Goal: Task Accomplishment & Management: Manage account settings

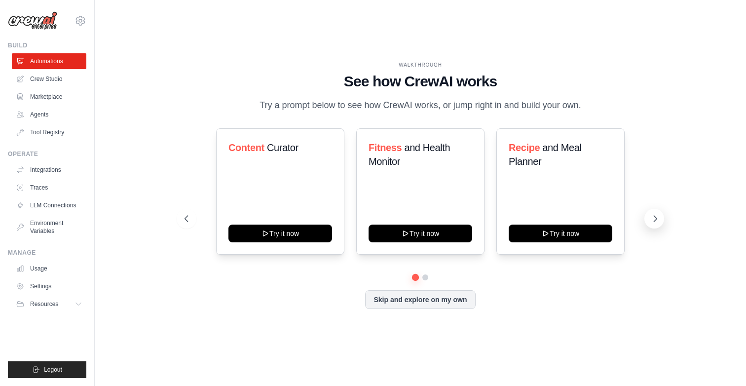
click at [652, 224] on button at bounding box center [654, 219] width 20 height 20
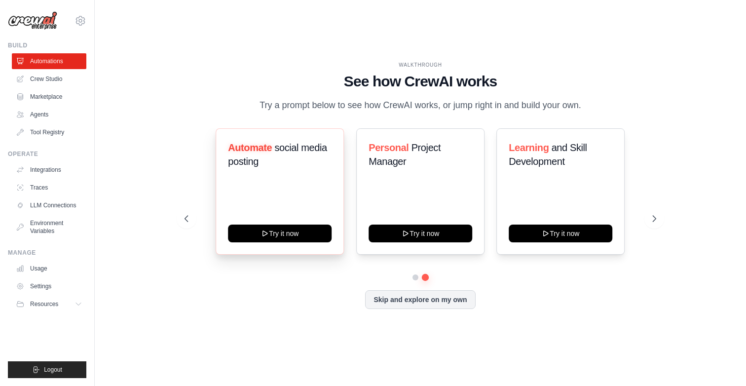
click at [258, 149] on span "Automate" at bounding box center [250, 147] width 44 height 11
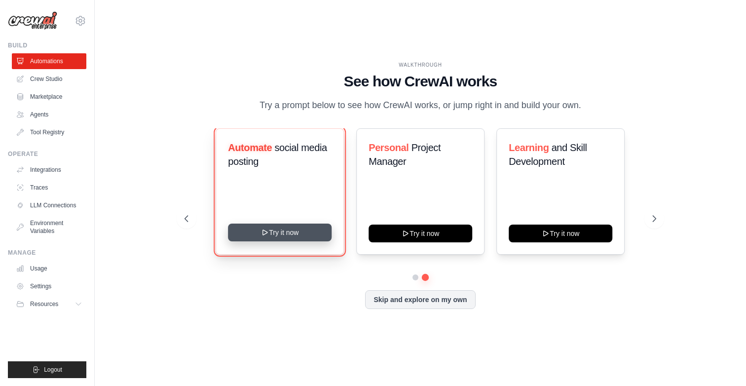
click at [281, 229] on button "Try it now" at bounding box center [280, 233] width 104 height 18
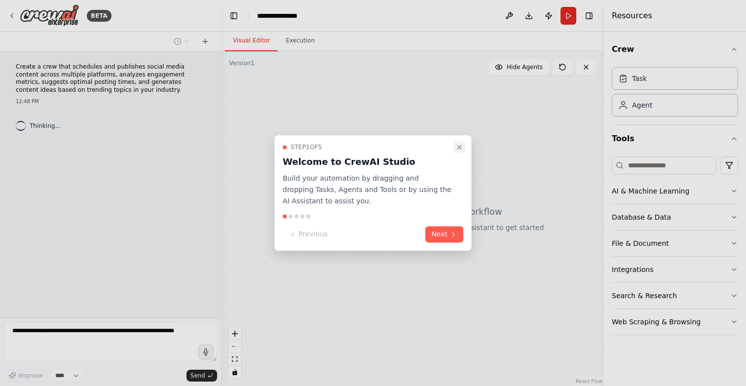
click at [460, 147] on icon "Close walkthrough" at bounding box center [459, 147] width 8 height 8
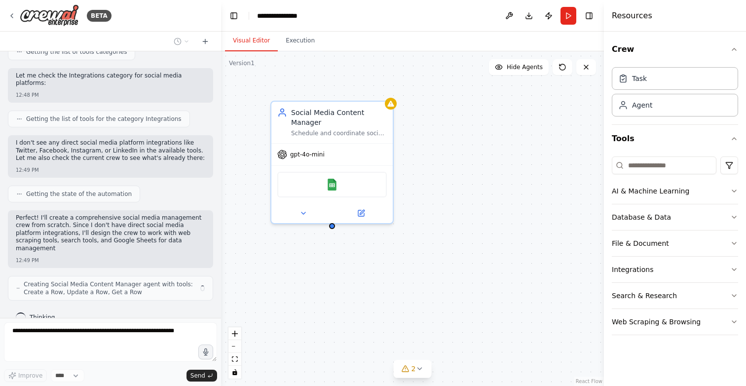
scroll to position [464, 0]
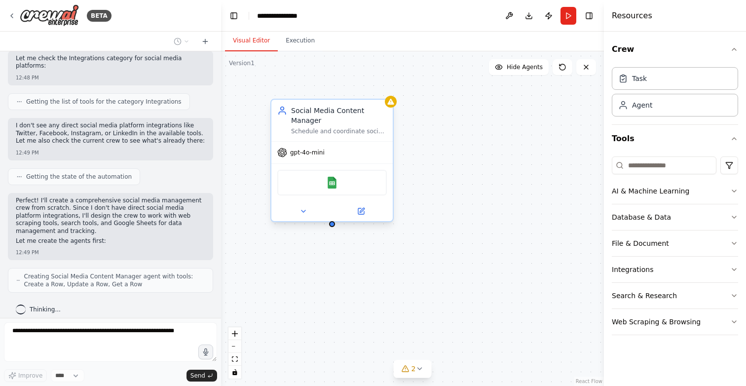
click at [294, 158] on div "gpt-4o-mini" at bounding box center [331, 153] width 121 height 22
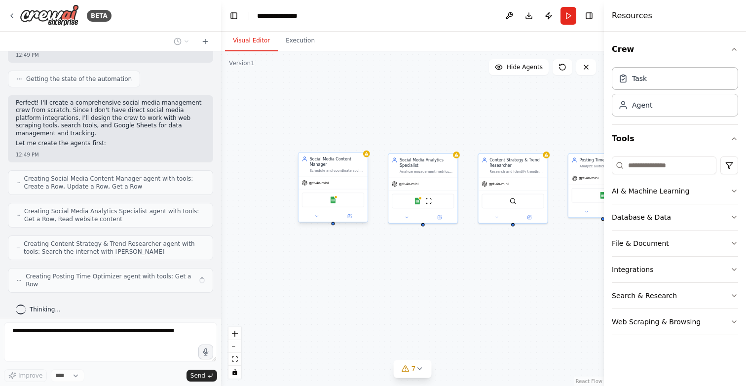
scroll to position [554, 0]
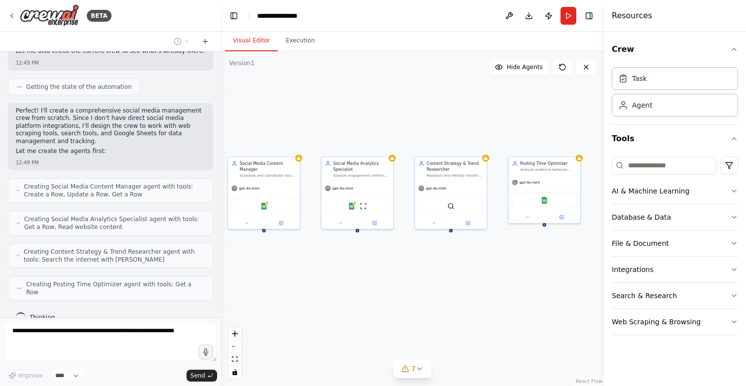
drag, startPoint x: 369, startPoint y: 225, endPoint x: 299, endPoint y: 232, distance: 69.4
click at [299, 232] on div "Social Media Content Manager Schedule and coordinate social media content publi…" at bounding box center [412, 218] width 383 height 335
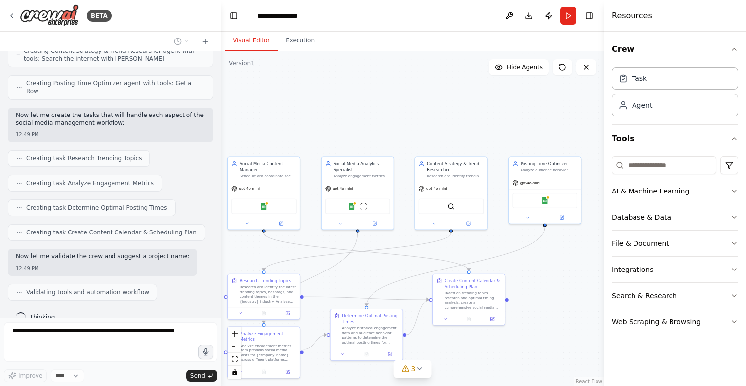
scroll to position [780, 0]
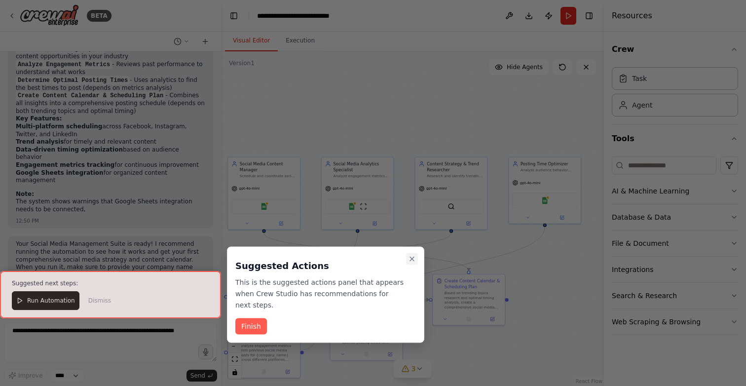
click at [414, 259] on icon "Close walkthrough" at bounding box center [412, 259] width 8 height 8
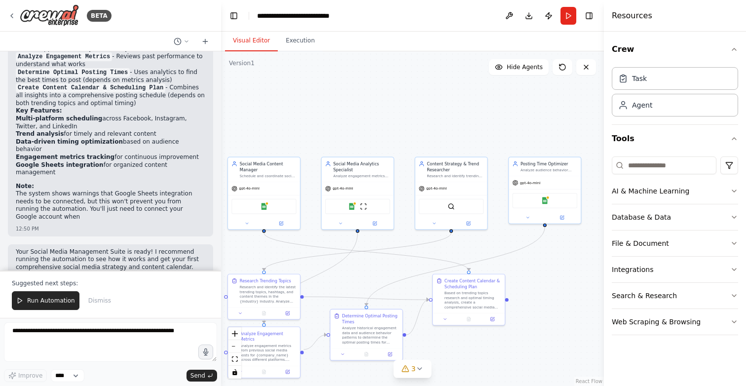
scroll to position [1165, 0]
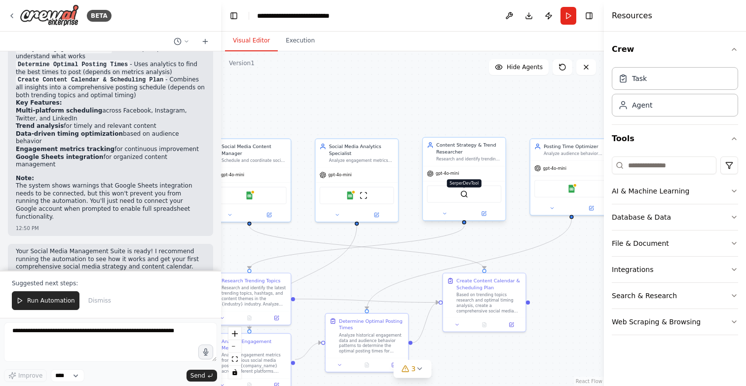
click at [464, 196] on img at bounding box center [464, 194] width 8 height 8
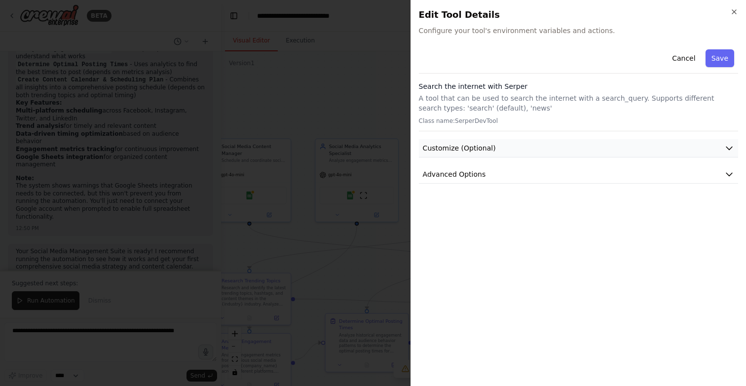
click at [452, 147] on span "Customize (Optional)" at bounding box center [459, 148] width 73 height 10
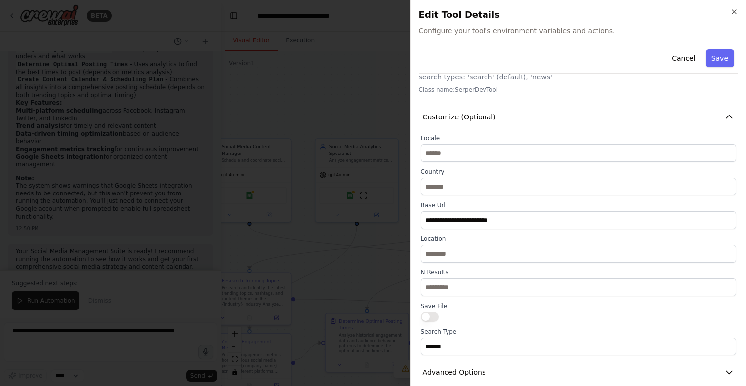
scroll to position [42, 0]
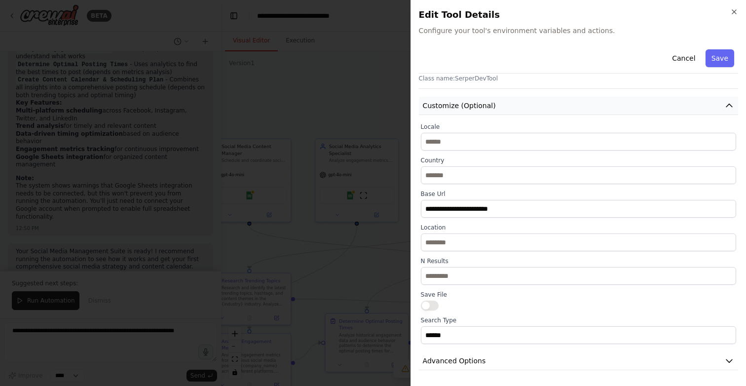
click at [423, 111] on button "Customize (Optional)" at bounding box center [578, 106] width 319 height 18
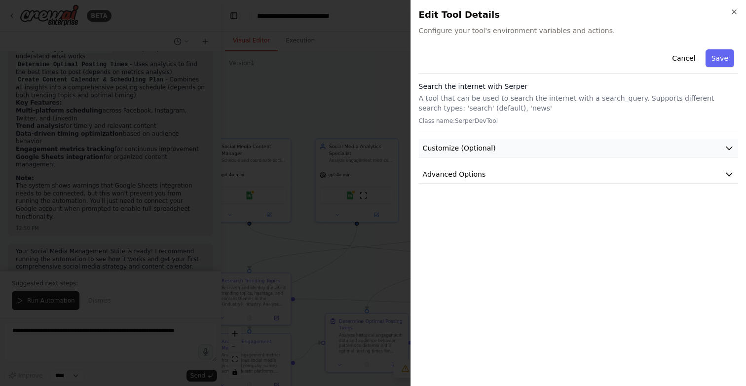
scroll to position [0, 0]
click at [443, 172] on span "Advanced Options" at bounding box center [454, 174] width 63 height 10
click at [445, 173] on span "Advanced Options" at bounding box center [454, 174] width 63 height 10
click at [737, 13] on icon "button" at bounding box center [734, 12] width 8 height 8
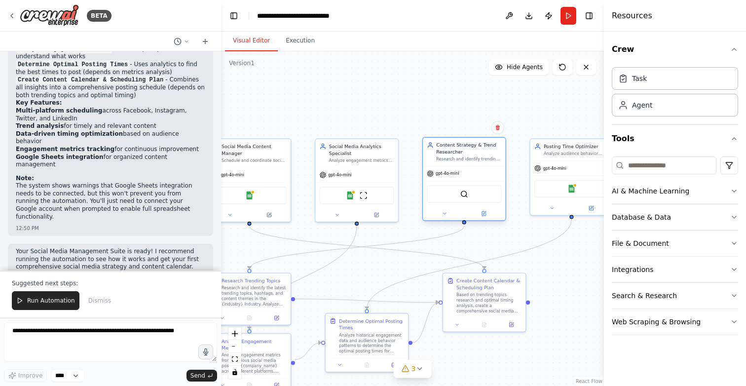
click at [480, 177] on div "gpt-4o-mini" at bounding box center [464, 173] width 82 height 15
click at [455, 174] on span "gpt-4o-mini" at bounding box center [447, 173] width 23 height 5
click at [570, 190] on img at bounding box center [571, 187] width 8 height 8
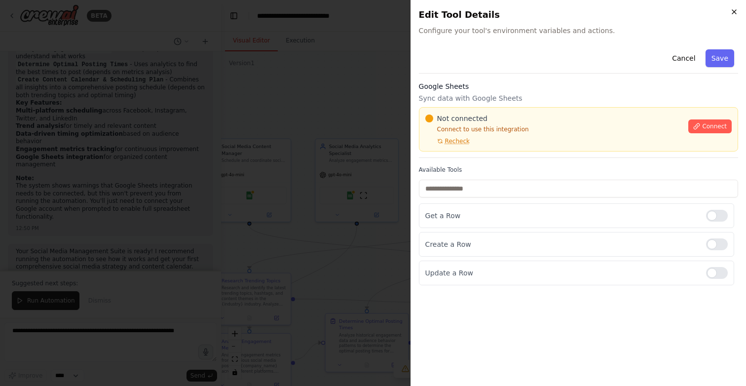
click at [734, 11] on icon "button" at bounding box center [734, 12] width 4 height 4
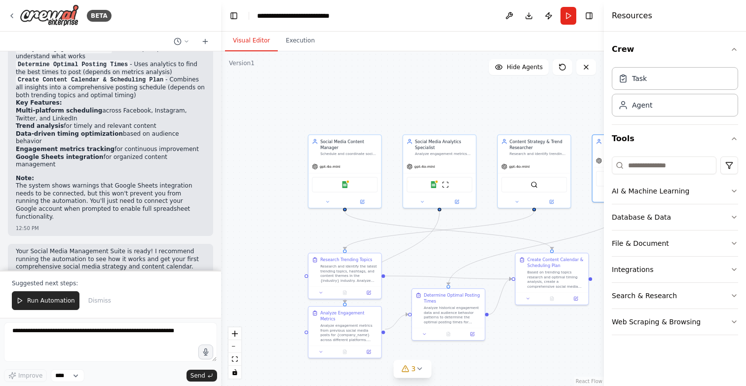
drag, startPoint x: 307, startPoint y: 256, endPoint x: 392, endPoint y: 237, distance: 86.9
click at [392, 237] on div ".deletable-edge-delete-btn { width: 20px; height: 20px; border: 0px solid #ffff…" at bounding box center [412, 218] width 383 height 335
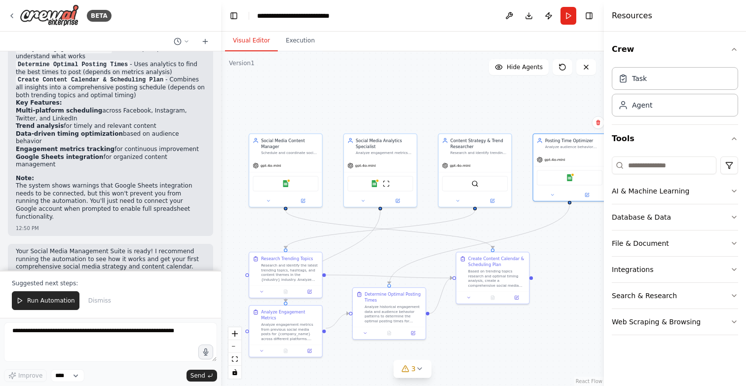
drag, startPoint x: 346, startPoint y: 226, endPoint x: 286, endPoint y: 226, distance: 60.7
click at [286, 226] on div ".deletable-edge-delete-btn { width: 20px; height: 20px; border: 0px solid #ffff…" at bounding box center [412, 218] width 383 height 335
click at [496, 279] on div "Based on trending topics research and optimal timing analysis, create a compreh…" at bounding box center [495, 276] width 57 height 19
click at [470, 297] on button at bounding box center [468, 296] width 20 height 7
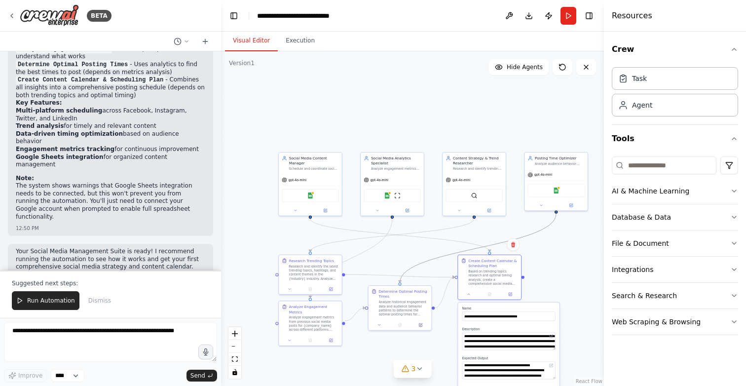
click at [429, 259] on icon "Edge from 9115eb88-c284-49c2-a5ca-fe33f3b1e603 to d772041d-23b4-4789-ba9f-01a72…" at bounding box center [478, 248] width 156 height 69
click at [314, 267] on div "Research and identify the latest trending topics, hashtags, and content themes …" at bounding box center [314, 271] width 50 height 16
click at [292, 289] on button at bounding box center [290, 288] width 18 height 6
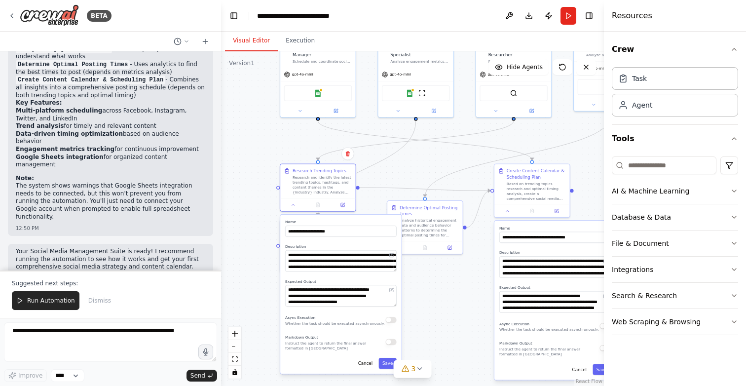
drag, startPoint x: 401, startPoint y: 230, endPoint x: 413, endPoint y: 148, distance: 82.8
click at [413, 148] on div ".deletable-edge-delete-btn { width: 20px; height: 20px; border: 0px solid #ffff…" at bounding box center [412, 218] width 383 height 335
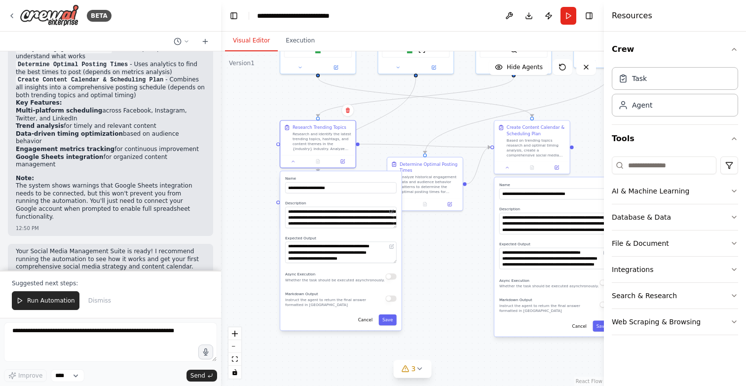
drag, startPoint x: 406, startPoint y: 179, endPoint x: 406, endPoint y: 137, distance: 41.4
click at [406, 137] on div ".deletable-edge-delete-btn { width: 20px; height: 20px; border: 0px solid #ffff…" at bounding box center [412, 218] width 383 height 335
click at [402, 131] on div ".deletable-edge-delete-btn { width: 20px; height: 20px; border: 0px solid #ffff…" at bounding box center [412, 218] width 383 height 335
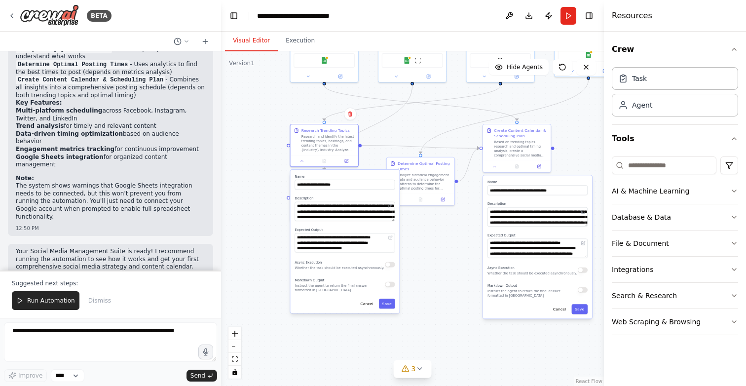
click at [287, 111] on div ".deletable-edge-delete-btn { width: 20px; height: 20px; border: 0px solid #ffff…" at bounding box center [412, 218] width 383 height 335
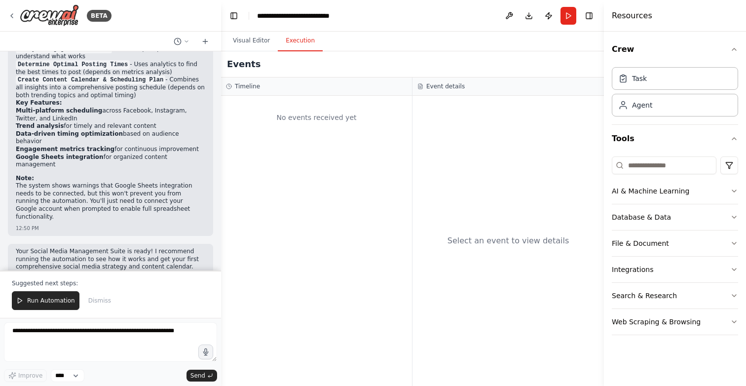
click at [294, 40] on button "Execution" at bounding box center [300, 41] width 45 height 21
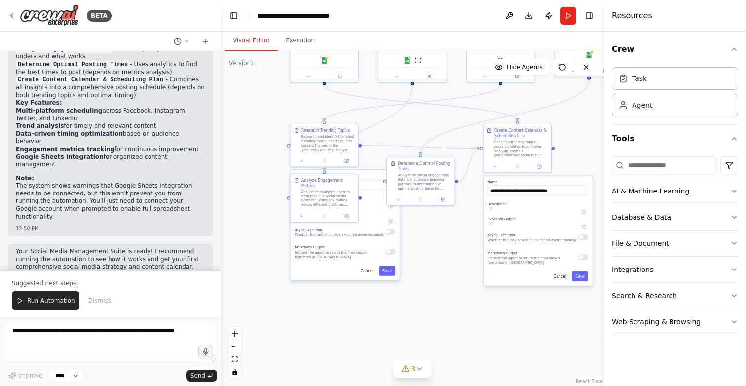
click at [254, 43] on button "Visual Editor" at bounding box center [251, 41] width 53 height 21
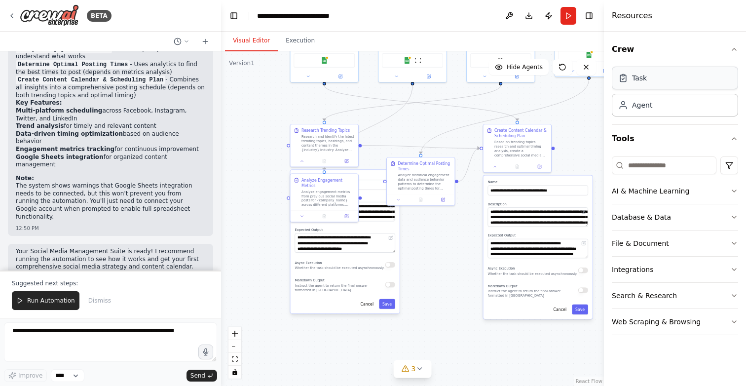
click at [628, 84] on div "Task" at bounding box center [675, 78] width 126 height 23
click at [332, 142] on div "Research and identify the latest trending topics, hashtags, and content themes …" at bounding box center [327, 142] width 53 height 18
drag, startPoint x: 395, startPoint y: 252, endPoint x: 395, endPoint y: 282, distance: 29.6
click at [395, 274] on div "**********" at bounding box center [345, 241] width 109 height 143
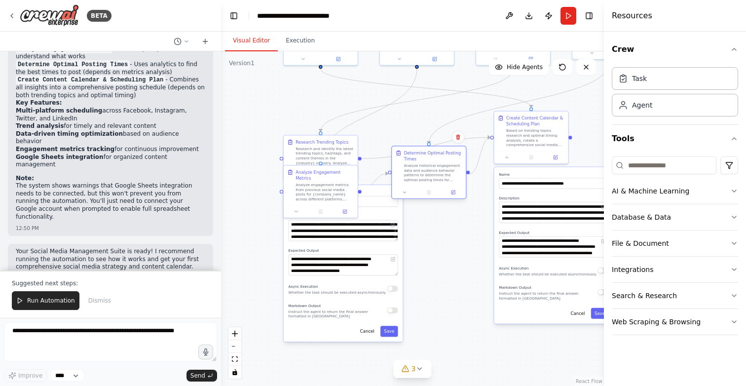
click at [430, 170] on div "Analyze historical engagement data and audience behavior patterns to determine …" at bounding box center [433, 172] width 58 height 19
click at [387, 268] on textarea "**********" at bounding box center [344, 264] width 110 height 21
click at [378, 150] on div ".deletable-edge-delete-btn { width: 20px; height: 20px; border: 0px solid #ffff…" at bounding box center [412, 218] width 383 height 335
click at [345, 181] on div "Analyze engagement metrics from previous social media posts for {company_name} …" at bounding box center [325, 190] width 58 height 19
click at [423, 236] on div ".deletable-edge-delete-btn { width: 20px; height: 20px; border: 0px solid #ffff…" at bounding box center [412, 218] width 383 height 335
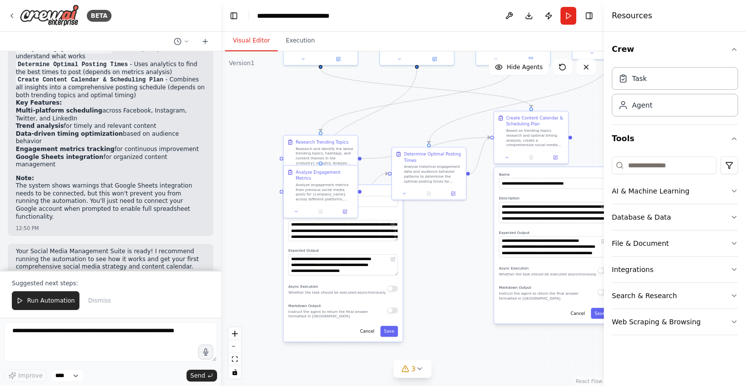
click at [381, 138] on div ".deletable-edge-delete-btn { width: 20px; height: 20px; border: 0px solid #ffff…" at bounding box center [412, 218] width 383 height 335
click at [298, 204] on div at bounding box center [321, 210] width 74 height 12
click at [298, 208] on icon at bounding box center [296, 210] width 5 height 5
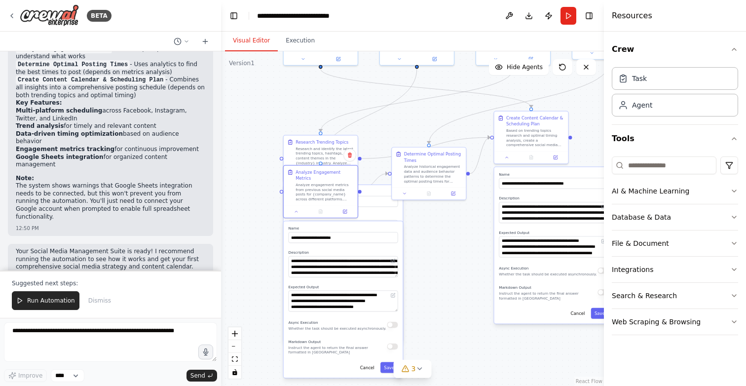
click at [268, 216] on div ".deletable-edge-delete-btn { width: 20px; height: 20px; border: 0px solid #ffff…" at bounding box center [412, 218] width 383 height 335
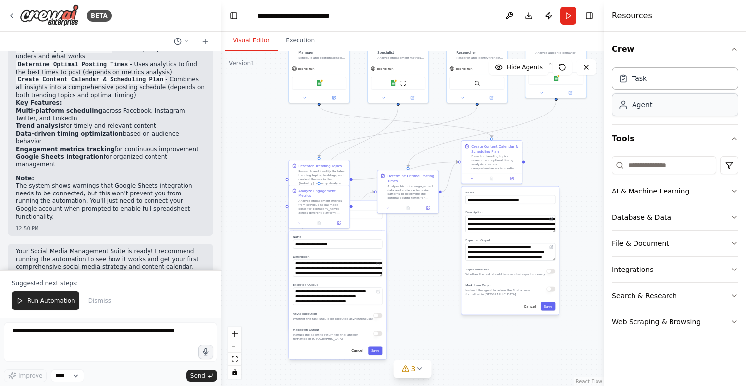
click at [652, 100] on div "Agent" at bounding box center [675, 104] width 126 height 23
click at [645, 108] on div "Agent" at bounding box center [642, 105] width 20 height 10
click at [738, 190] on icon "button" at bounding box center [734, 191] width 8 height 8
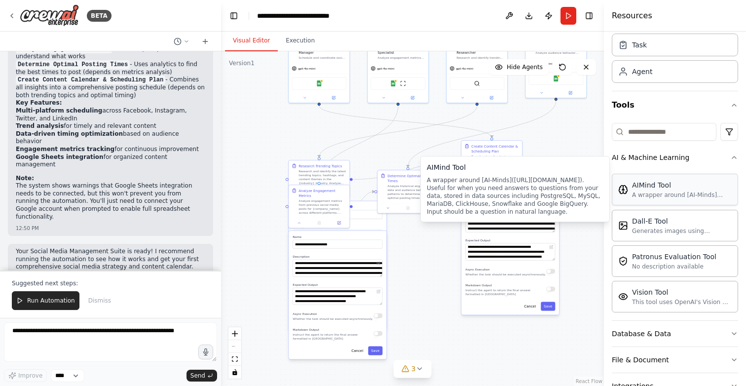
scroll to position [35, 0]
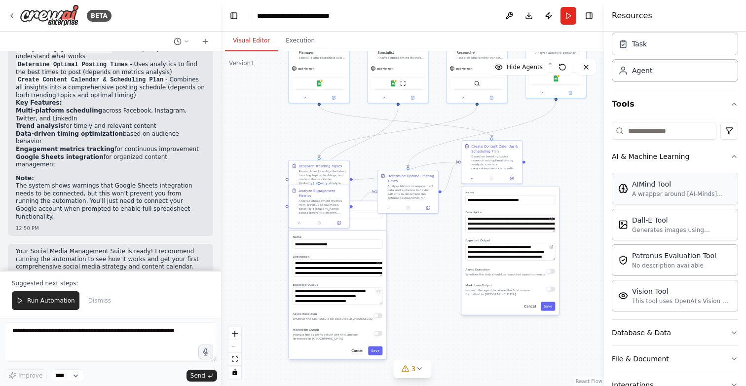
click at [698, 198] on div "AIMind Tool A wrapper around [AI-Minds](https://mindsdb.com/minds). Useful for …" at bounding box center [675, 189] width 126 height 32
click at [688, 194] on div "A wrapper around [AI-Minds](https://mindsdb.com/minds). Useful for when you nee…" at bounding box center [682, 194] width 100 height 8
click at [688, 195] on div "A wrapper around [AI-Minds](https://mindsdb.com/minds). Useful for when you nee…" at bounding box center [682, 194] width 100 height 8
click at [735, 158] on icon "button" at bounding box center [734, 156] width 8 height 8
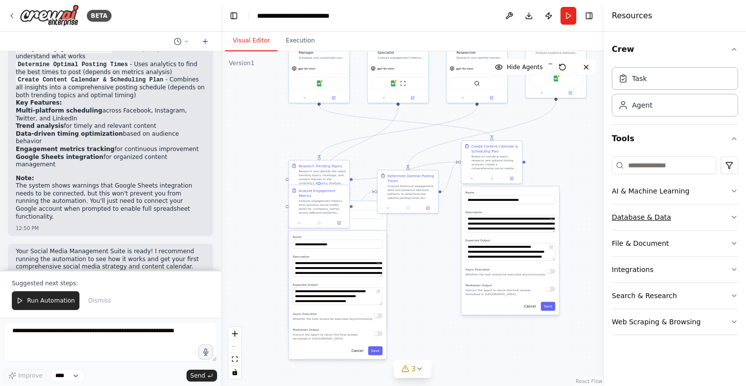
click at [736, 215] on icon "button" at bounding box center [734, 217] width 8 height 8
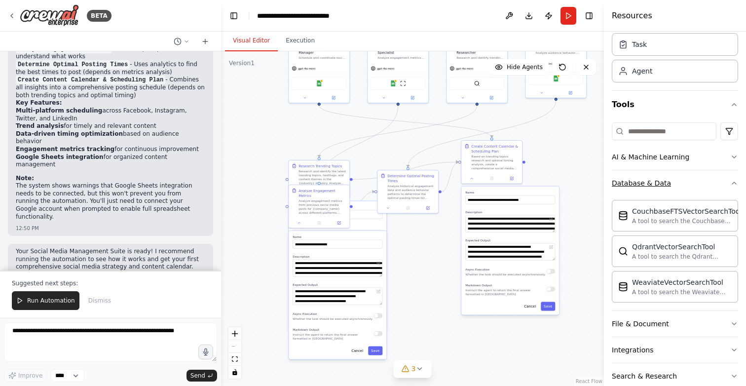
scroll to position [36, 0]
click at [736, 181] on icon "button" at bounding box center [734, 182] width 8 height 8
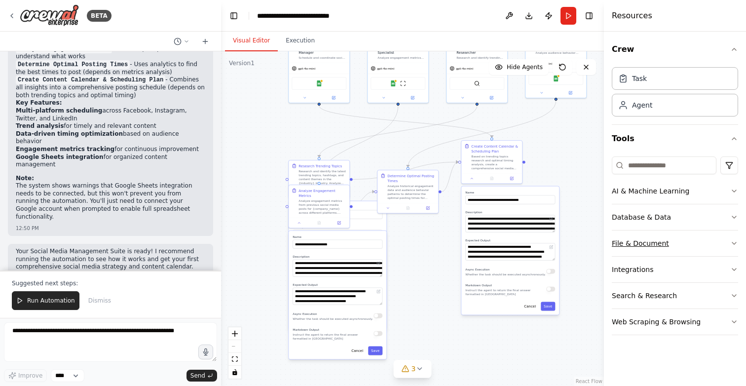
click at [703, 247] on button "File & Document" at bounding box center [675, 243] width 126 height 26
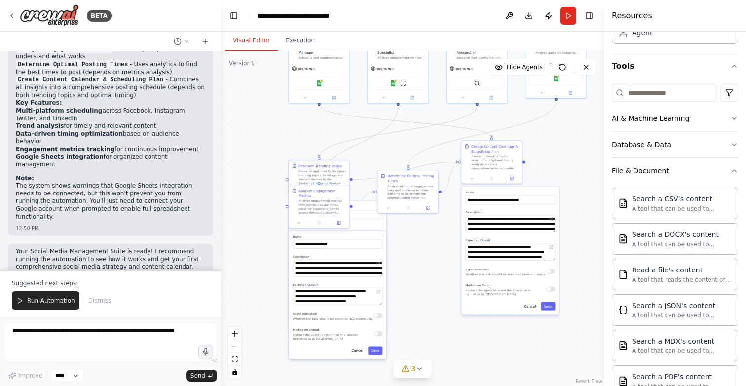
scroll to position [9, 0]
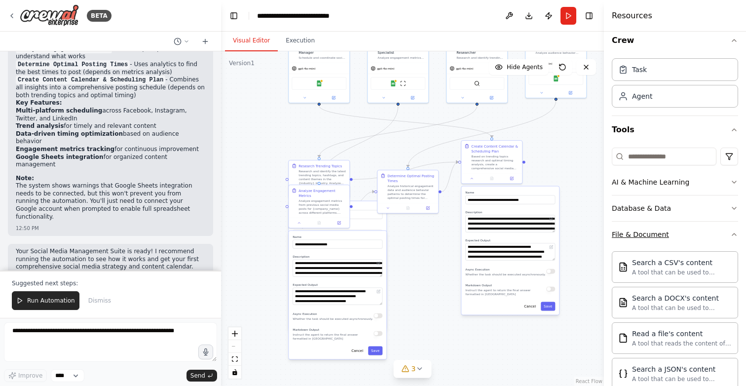
click at [734, 238] on button "File & Document" at bounding box center [675, 235] width 126 height 26
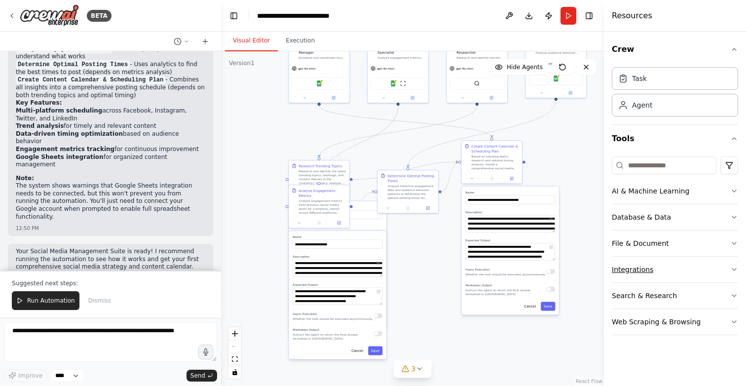
click at [712, 270] on button "Integrations" at bounding box center [675, 270] width 126 height 26
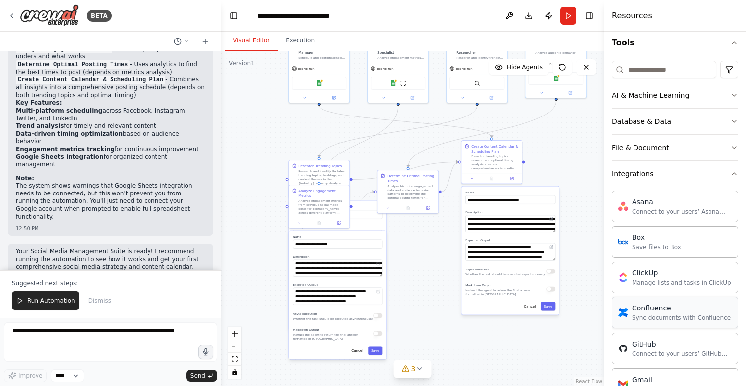
scroll to position [27, 0]
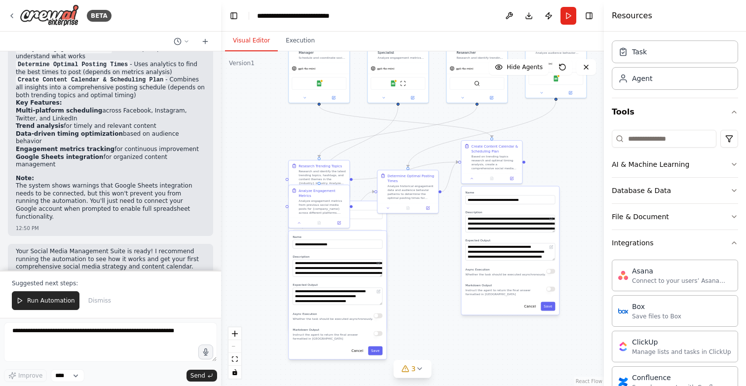
click at [738, 242] on div "Crew Task Agent Tools AI & Machine Learning Database & Data File & Document Int…" at bounding box center [675, 209] width 142 height 354
click at [736, 243] on icon "button" at bounding box center [734, 243] width 4 height 2
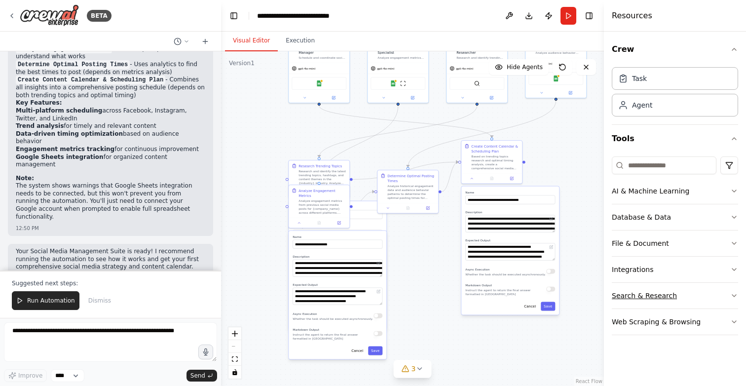
click at [707, 294] on button "Search & Research" at bounding box center [675, 296] width 126 height 26
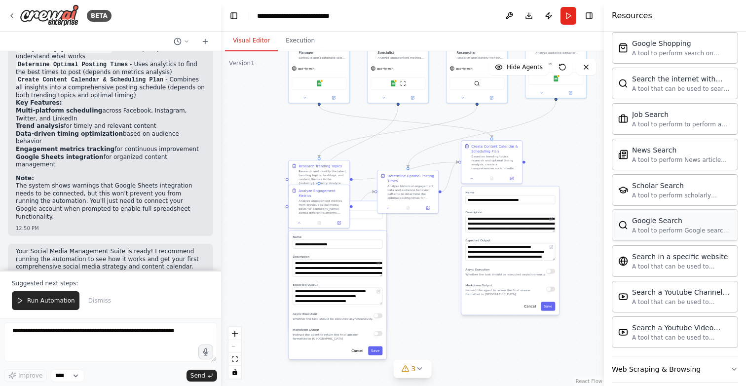
scroll to position [470, 0]
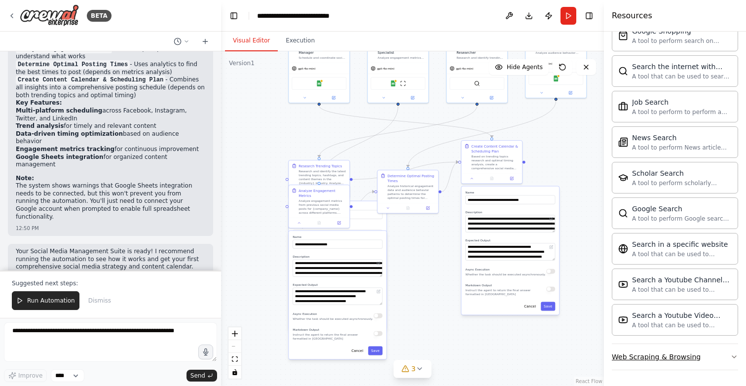
click at [651, 348] on button "Web Scraping & Browsing" at bounding box center [675, 357] width 126 height 26
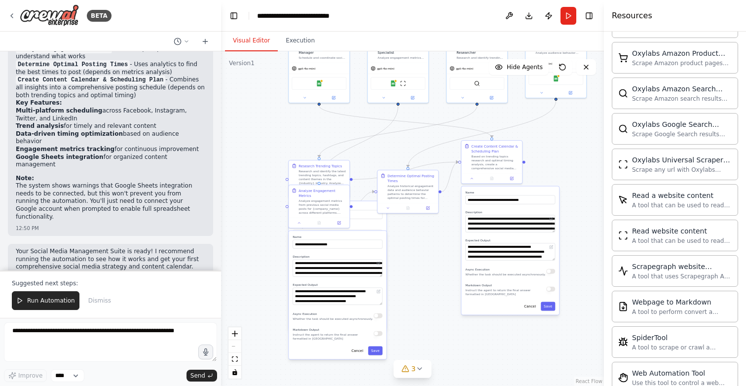
scroll to position [1011, 0]
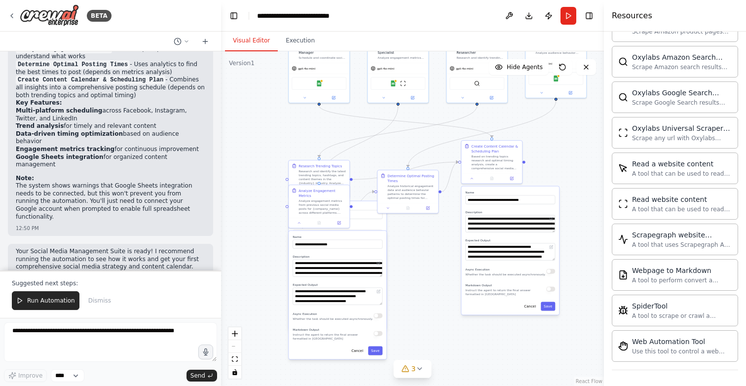
click at [589, 347] on div ".deletable-edge-delete-btn { width: 20px; height: 20px; border: 0px solid #ffff…" at bounding box center [412, 218] width 383 height 335
click at [56, 302] on span "Run Automation" at bounding box center [51, 301] width 48 height 8
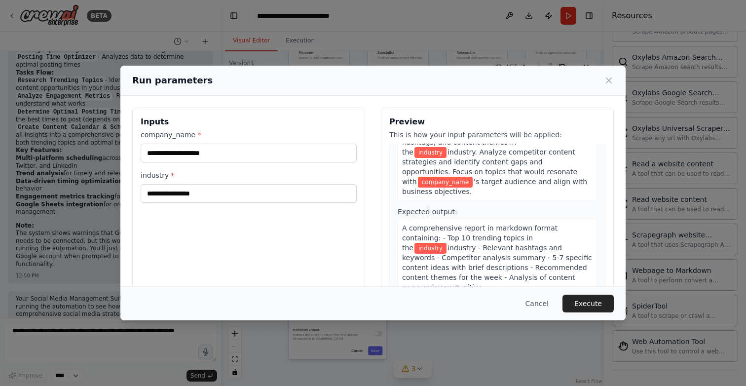
scroll to position [0, 0]
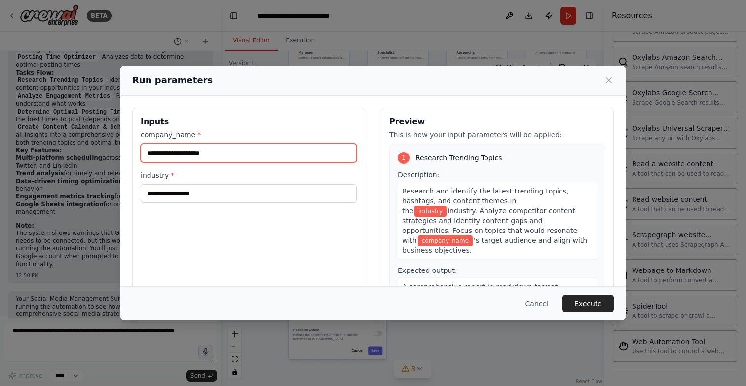
click at [273, 149] on input "company_name *" at bounding box center [249, 153] width 216 height 19
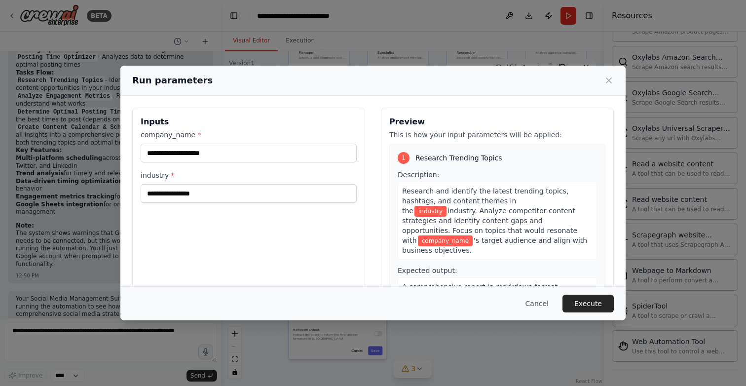
click at [298, 124] on h3 "Inputs" at bounding box center [249, 122] width 216 height 12
click at [609, 78] on icon at bounding box center [609, 80] width 10 height 10
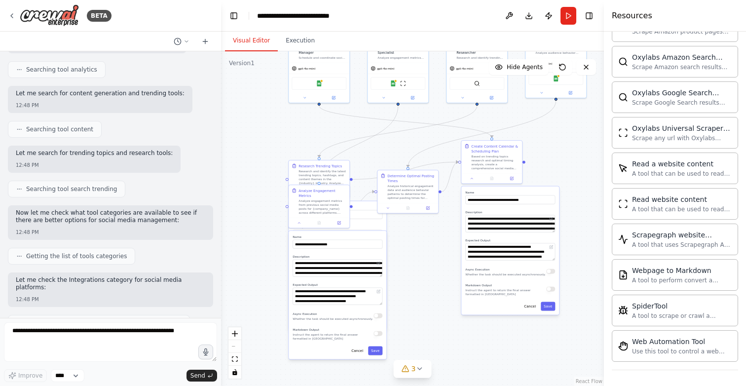
scroll to position [104, 0]
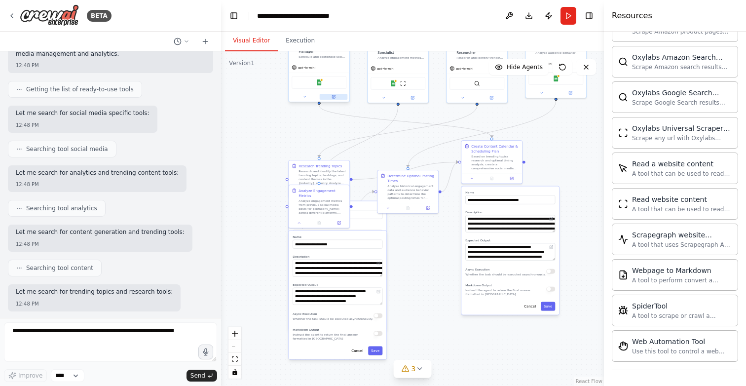
click at [335, 97] on icon at bounding box center [333, 96] width 3 height 3
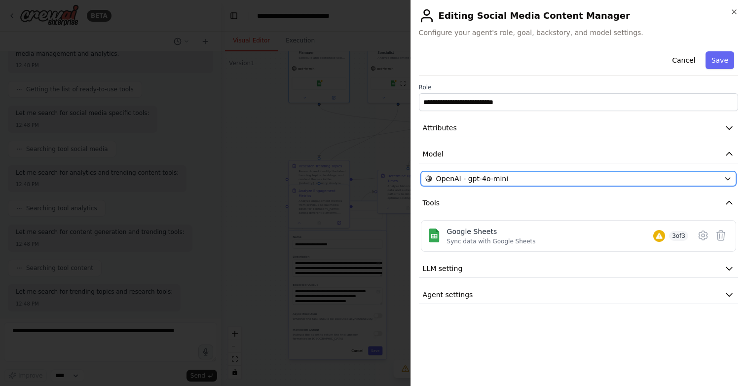
click at [589, 177] on div "OpenAI - gpt-4o-mini" at bounding box center [572, 179] width 295 height 10
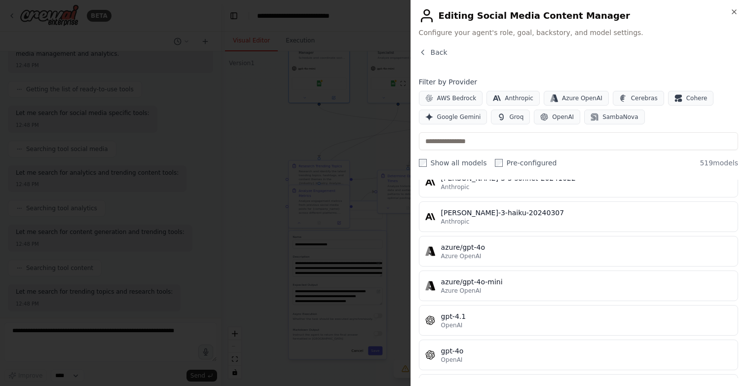
scroll to position [0, 0]
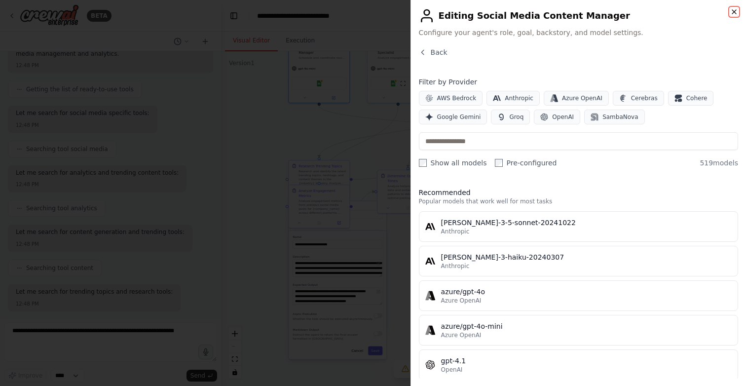
click at [736, 12] on icon "button" at bounding box center [734, 12] width 8 height 8
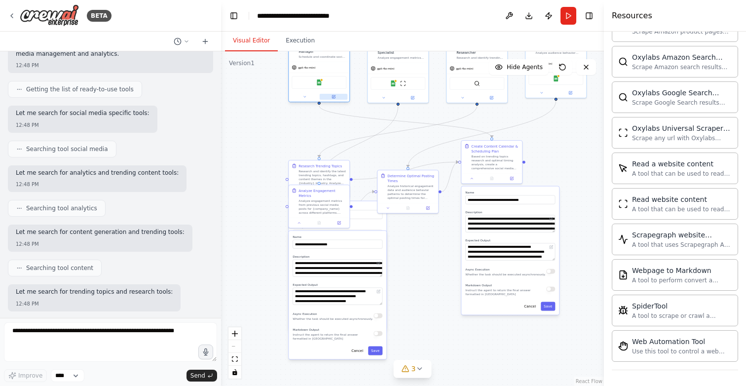
click at [333, 99] on button at bounding box center [334, 97] width 28 height 6
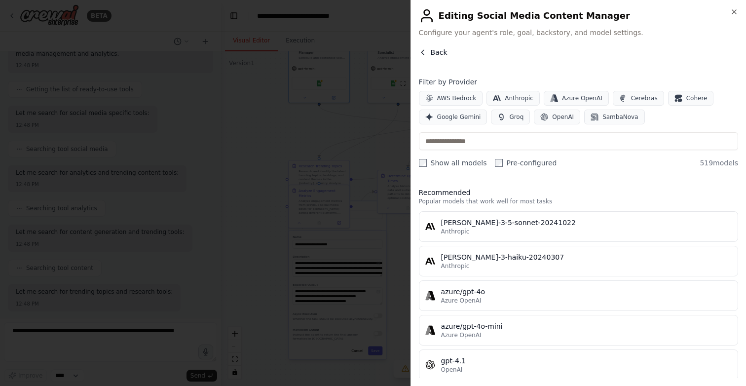
click at [423, 51] on icon "button" at bounding box center [423, 52] width 8 height 8
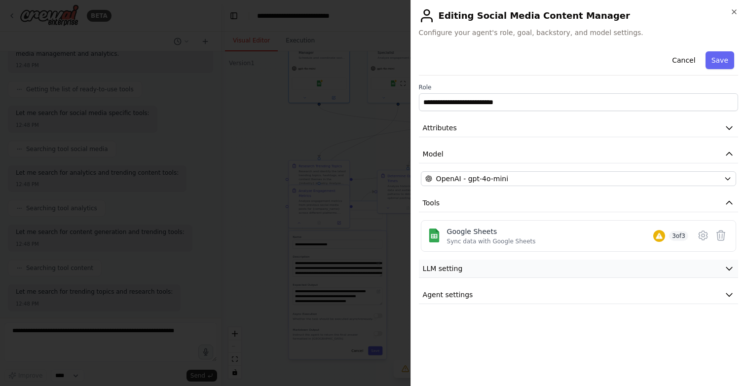
click at [492, 273] on button "LLM setting" at bounding box center [578, 269] width 319 height 18
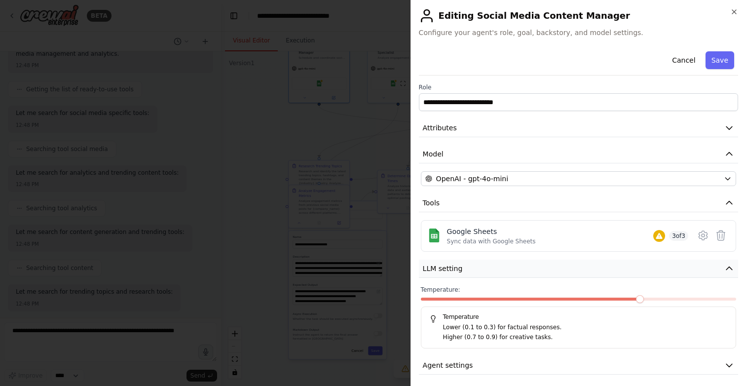
click at [730, 268] on icon "button" at bounding box center [729, 268] width 6 height 3
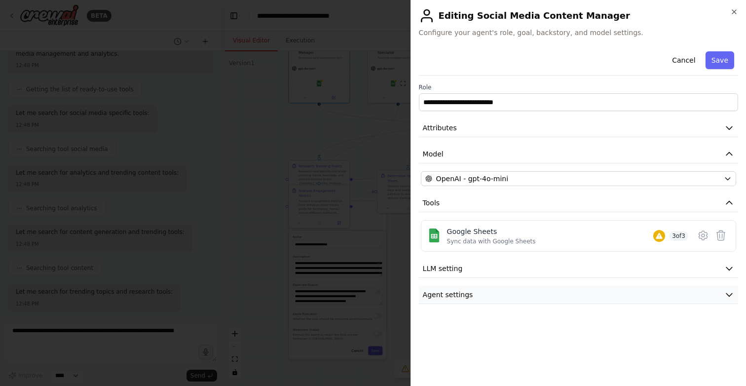
click at [710, 297] on button "Agent settings" at bounding box center [578, 295] width 319 height 18
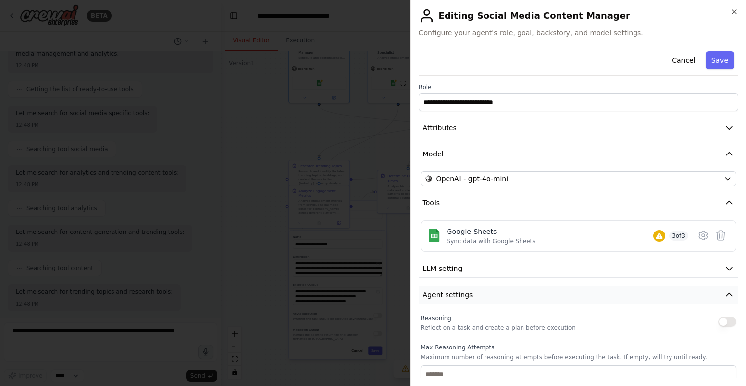
click at [727, 297] on icon "button" at bounding box center [729, 295] width 10 height 10
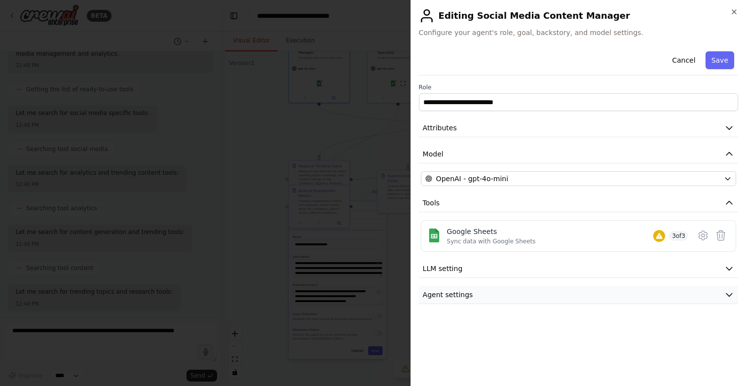
scroll to position [1118, 0]
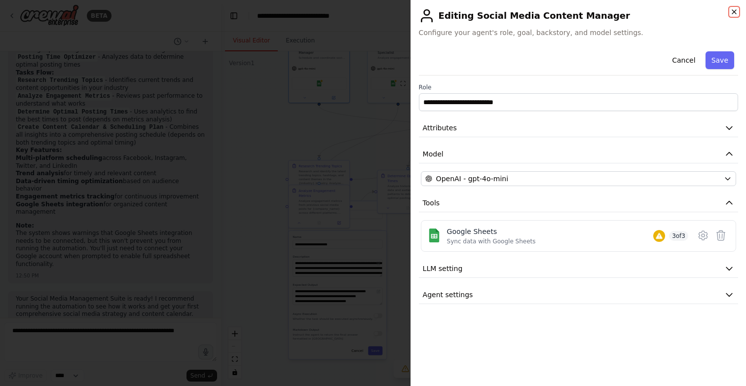
click at [732, 11] on icon "button" at bounding box center [734, 12] width 8 height 8
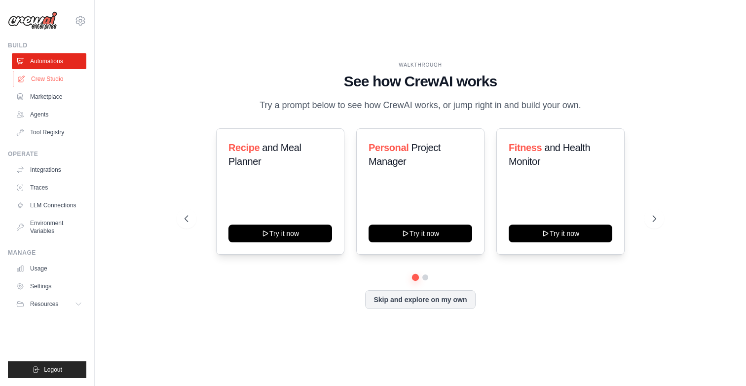
click at [60, 75] on link "Crew Studio" at bounding box center [50, 79] width 75 height 16
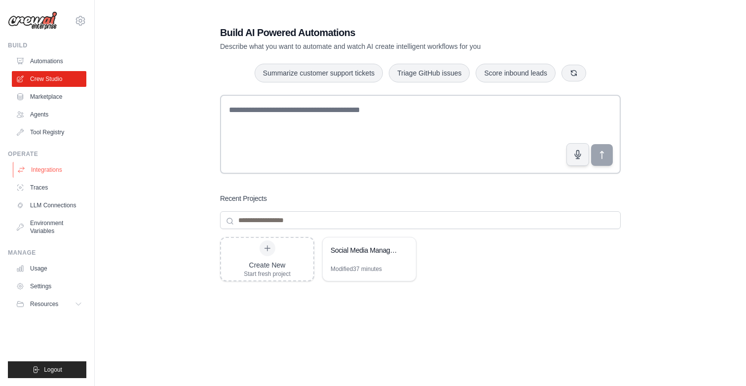
click at [48, 170] on link "Integrations" at bounding box center [50, 170] width 75 height 16
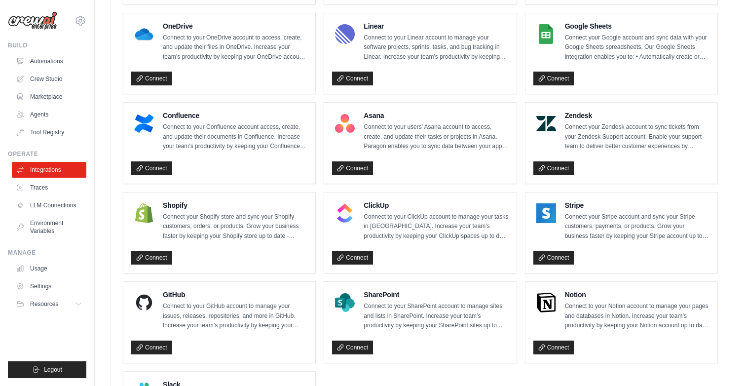
scroll to position [658, 0]
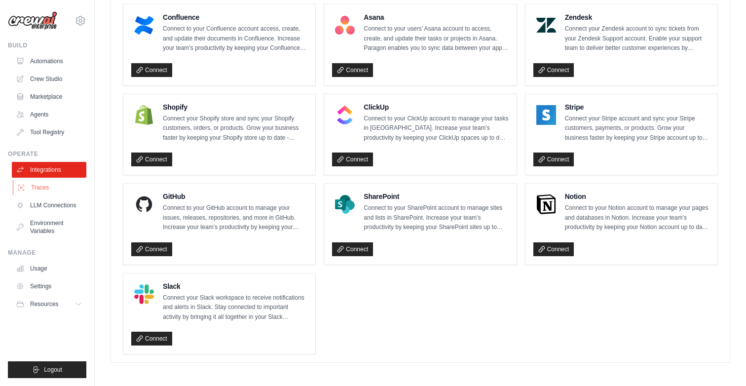
click at [65, 191] on link "Traces" at bounding box center [50, 188] width 75 height 16
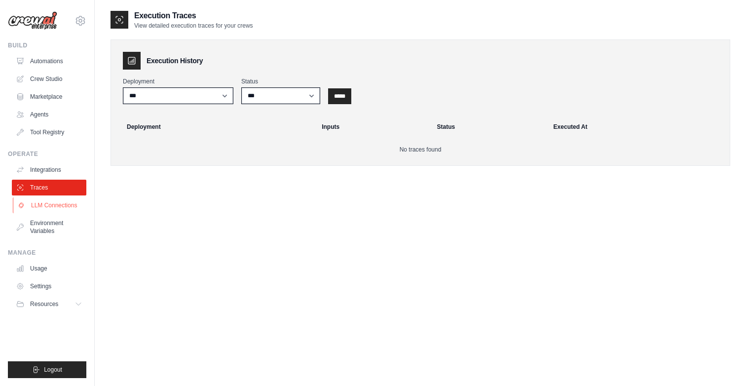
click at [63, 206] on link "LLM Connections" at bounding box center [50, 205] width 75 height 16
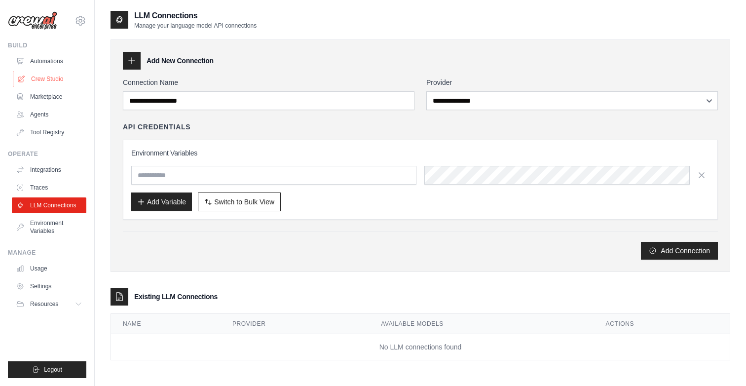
click at [51, 82] on link "Crew Studio" at bounding box center [50, 79] width 75 height 16
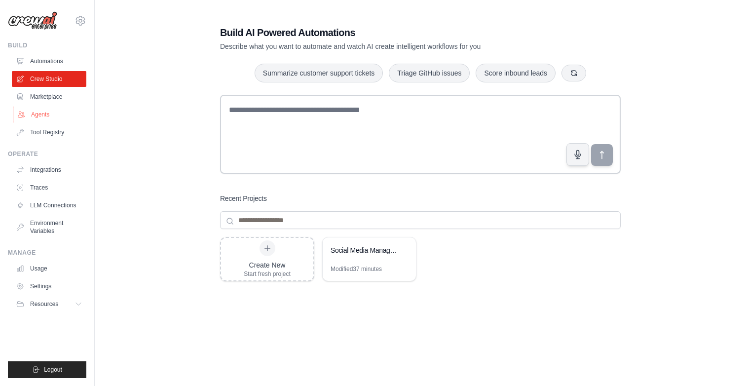
click at [47, 116] on link "Agents" at bounding box center [50, 115] width 75 height 16
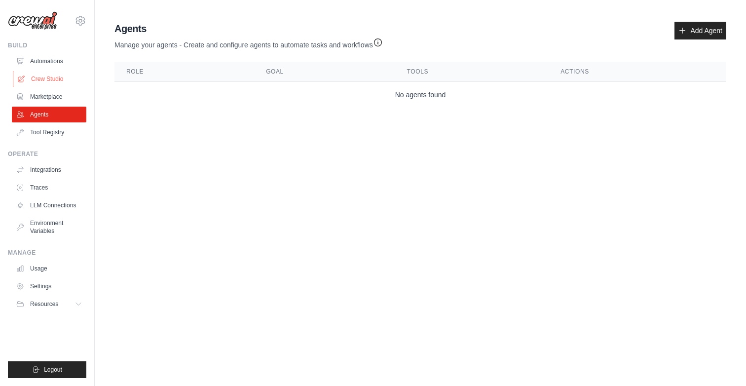
click at [43, 79] on link "Crew Studio" at bounding box center [50, 79] width 75 height 16
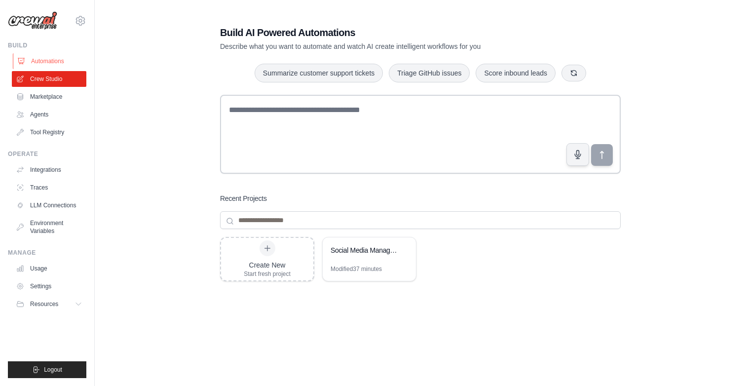
click at [41, 58] on link "Automations" at bounding box center [50, 61] width 75 height 16
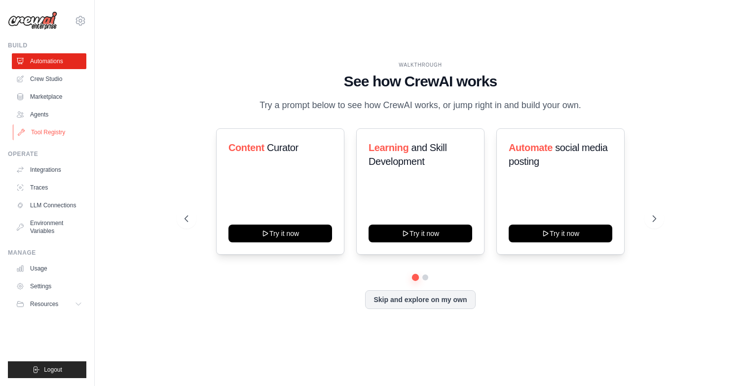
click at [36, 133] on link "Tool Registry" at bounding box center [50, 132] width 75 height 16
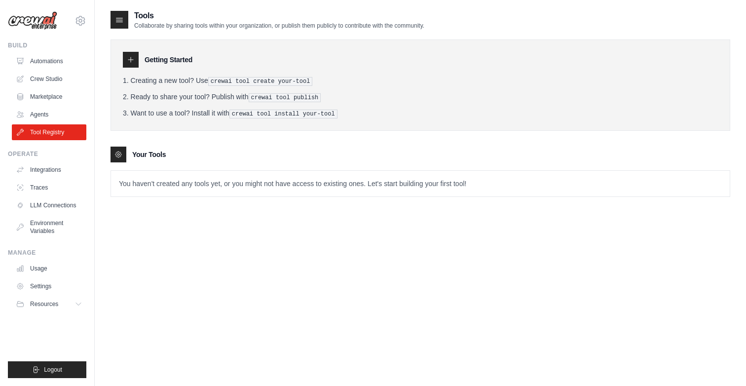
scroll to position [20, 0]
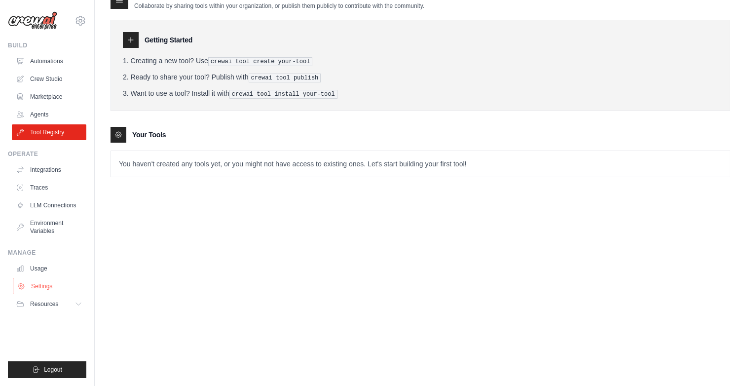
click at [38, 285] on link "Settings" at bounding box center [50, 286] width 75 height 16
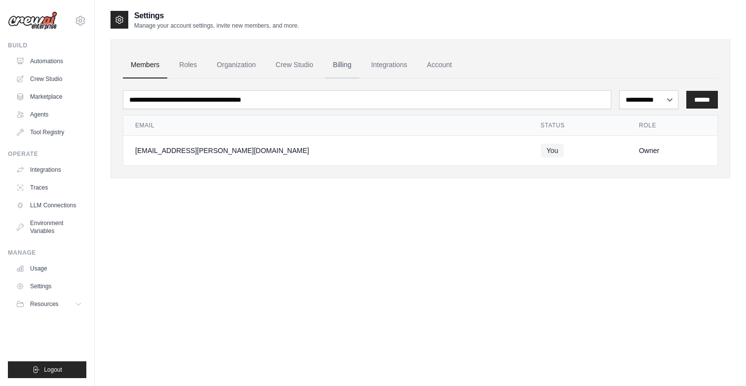
click at [332, 63] on link "Billing" at bounding box center [342, 65] width 34 height 27
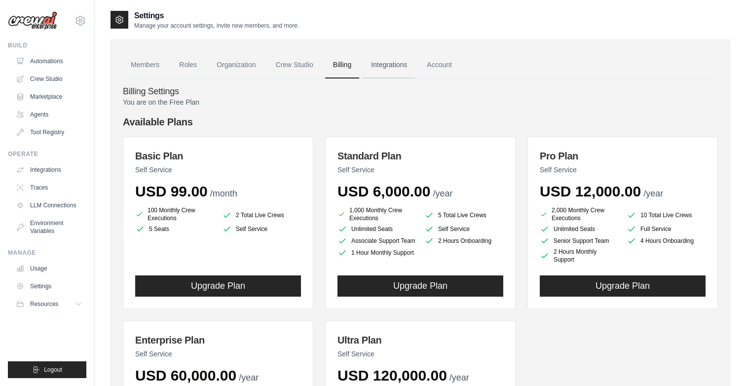
click at [396, 65] on link "Integrations" at bounding box center [389, 65] width 52 height 27
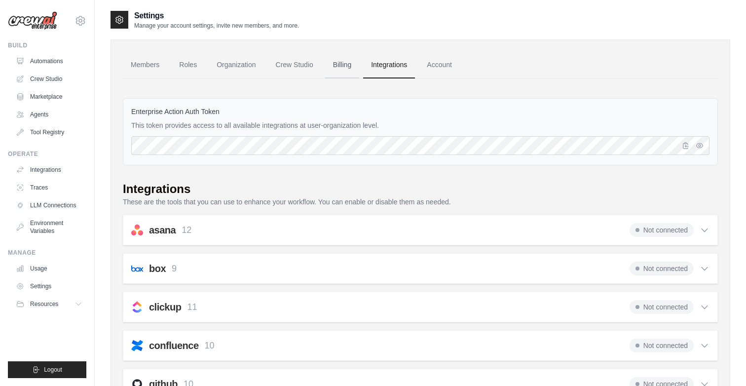
click at [348, 65] on link "Billing" at bounding box center [342, 65] width 34 height 27
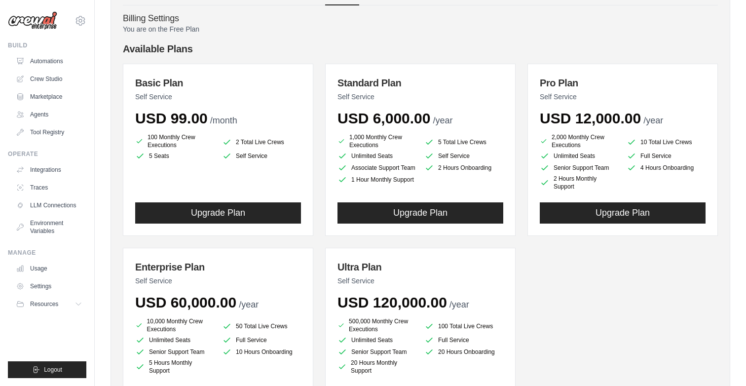
scroll to position [77, 0]
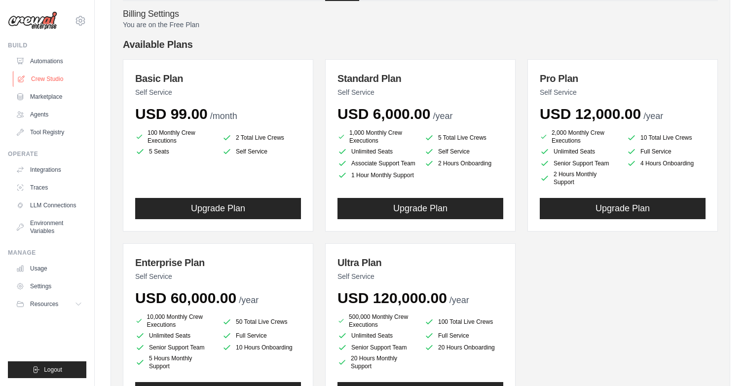
click at [57, 78] on link "Crew Studio" at bounding box center [50, 79] width 75 height 16
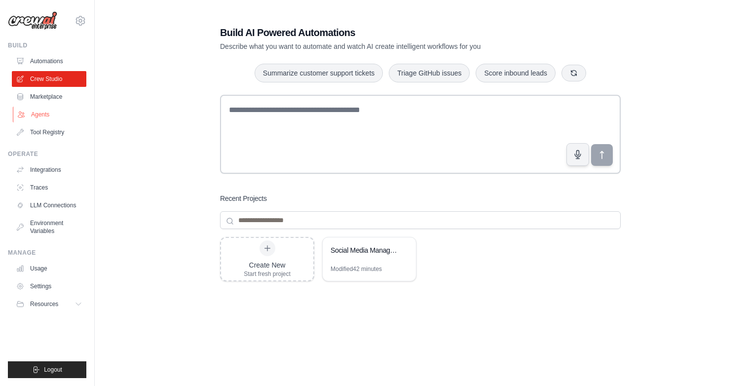
click at [52, 112] on link "Agents" at bounding box center [50, 115] width 75 height 16
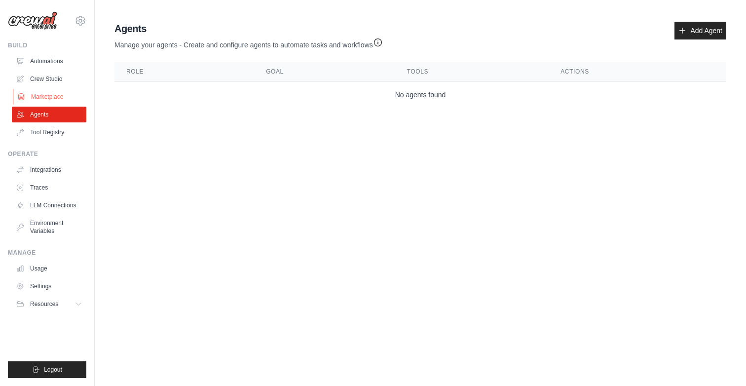
click at [51, 95] on link "Marketplace" at bounding box center [50, 97] width 75 height 16
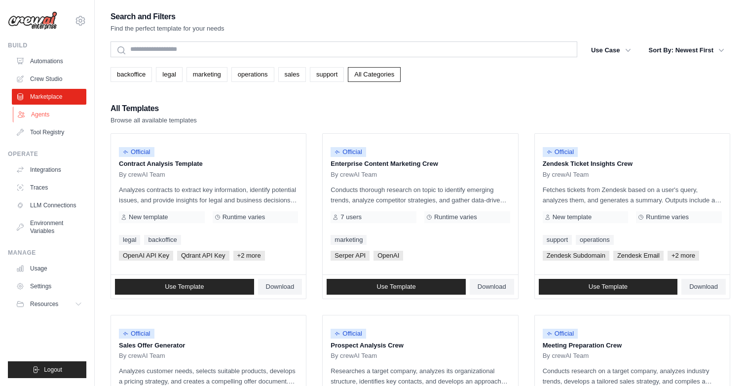
click at [45, 112] on link "Agents" at bounding box center [50, 115] width 75 height 16
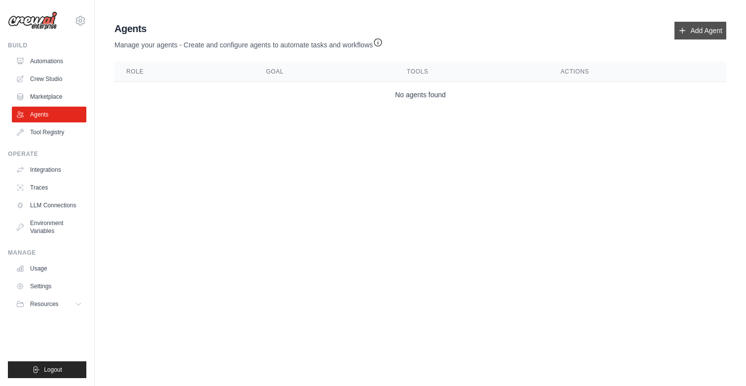
click at [687, 29] on link "Add Agent" at bounding box center [700, 31] width 52 height 18
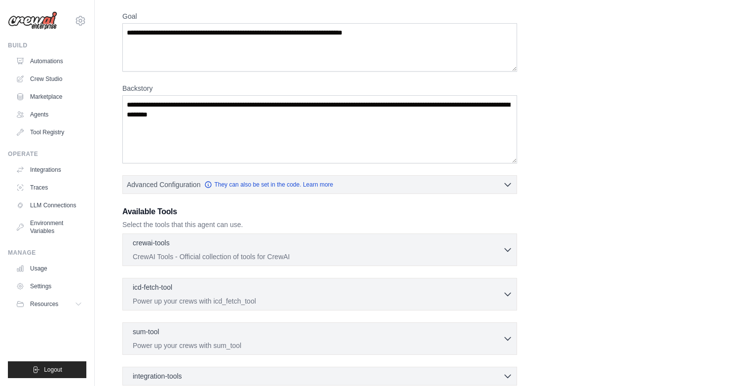
scroll to position [80, 0]
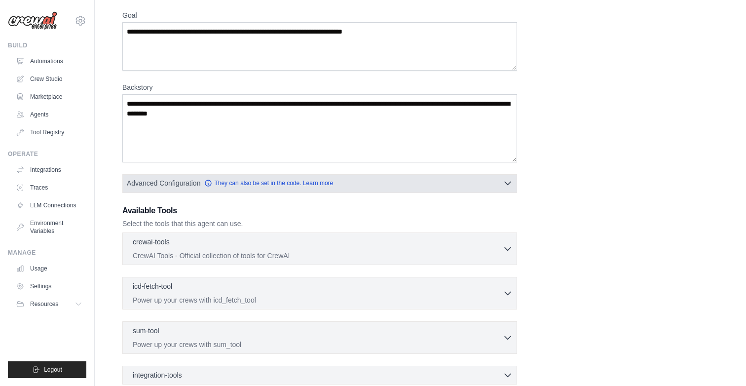
click at [459, 189] on button "Advanced Configuration They can also be set in the code. Learn more" at bounding box center [320, 183] width 394 height 18
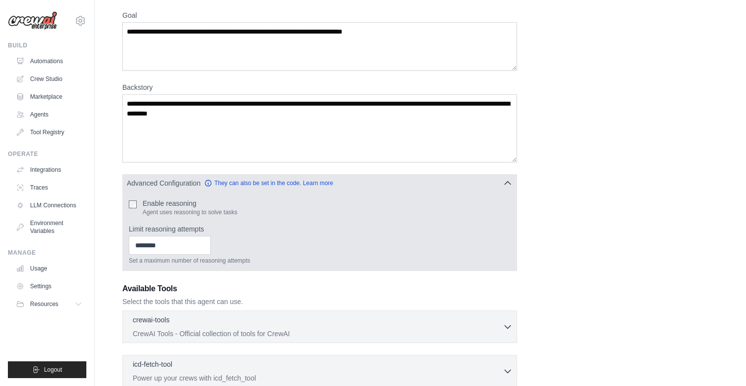
click at [460, 188] on button "Advanced Configuration They can also be set in the code. Learn more" at bounding box center [320, 183] width 394 height 18
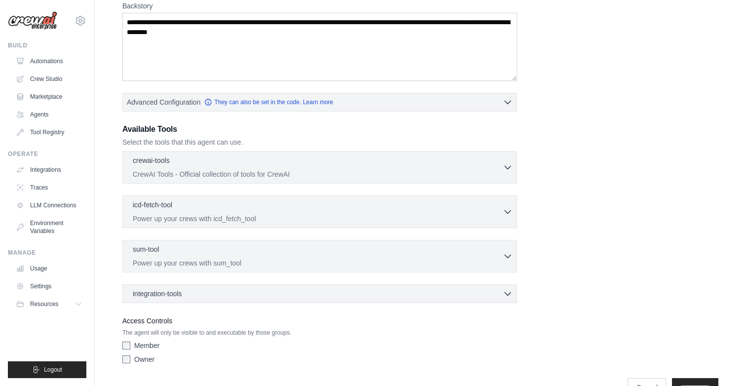
scroll to position [163, 0]
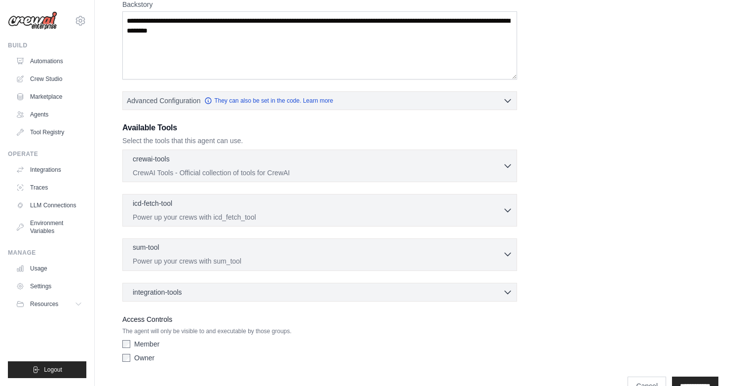
click at [446, 252] on div "sum-tool 0 selected" at bounding box center [318, 248] width 370 height 12
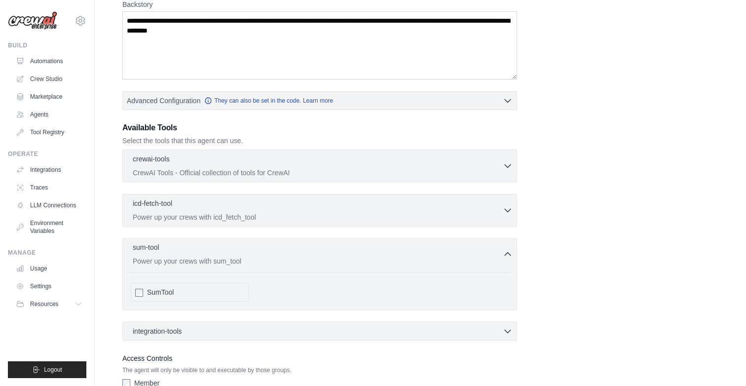
click at [451, 255] on div "sum-tool 0 selected Power up your crews with sum_tool" at bounding box center [318, 254] width 370 height 24
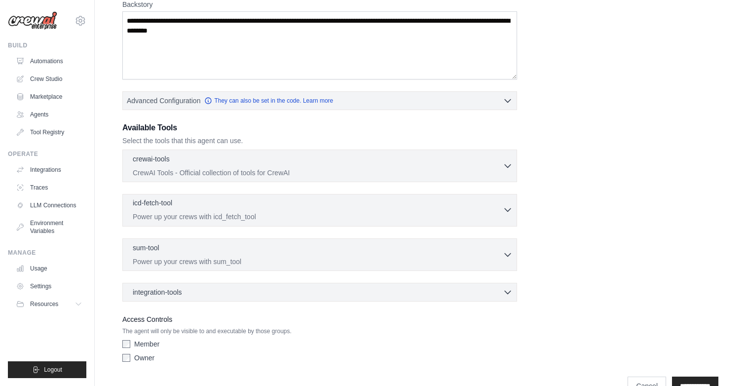
click at [434, 219] on p "Power up your crews with icd_fetch_tool" at bounding box center [318, 217] width 370 height 10
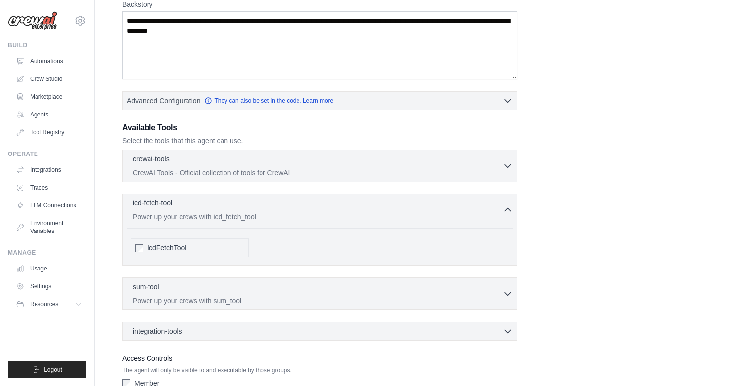
click at [434, 219] on p "Power up your crews with icd_fetch_tool" at bounding box center [318, 217] width 370 height 10
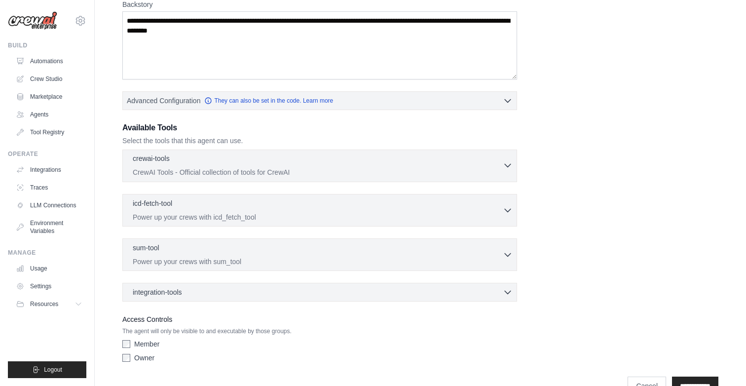
click at [401, 172] on p "CrewAI Tools - Official collection of tools for CrewAI" at bounding box center [318, 172] width 370 height 10
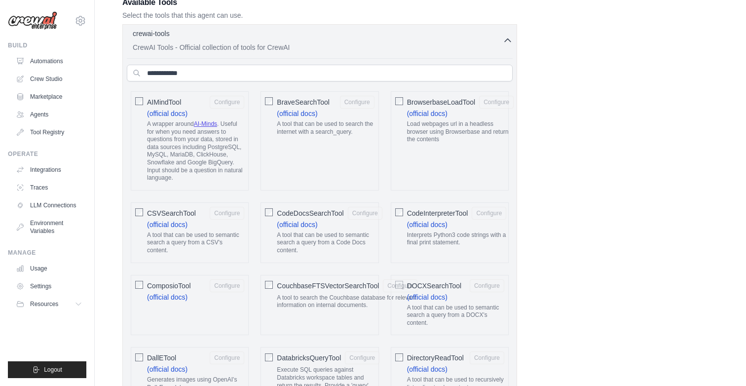
scroll to position [240, 0]
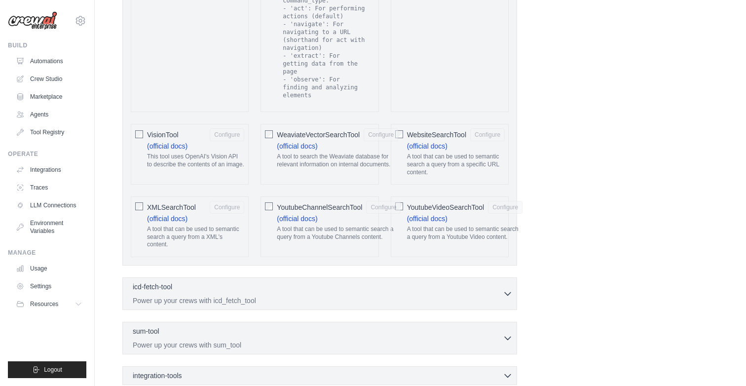
scroll to position [2082, 0]
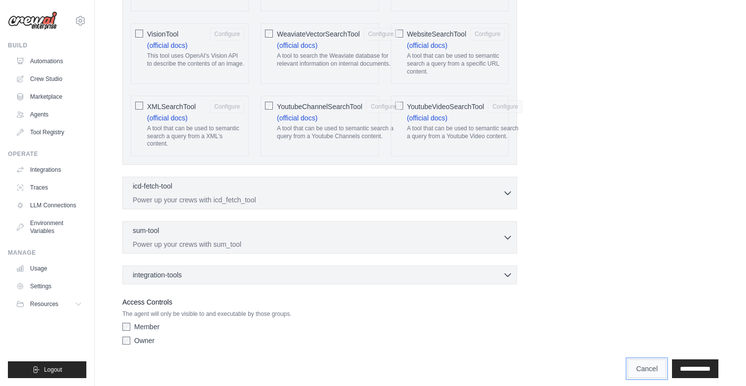
click at [628, 359] on link "Cancel" at bounding box center [647, 368] width 38 height 19
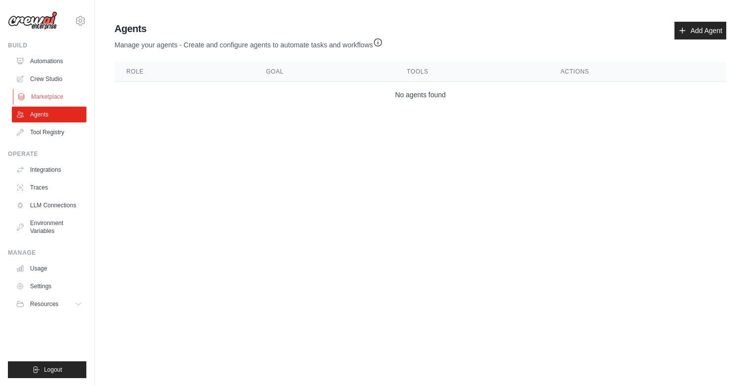
click at [47, 96] on link "Marketplace" at bounding box center [50, 97] width 75 height 16
